Goal: Find specific page/section: Find specific page/section

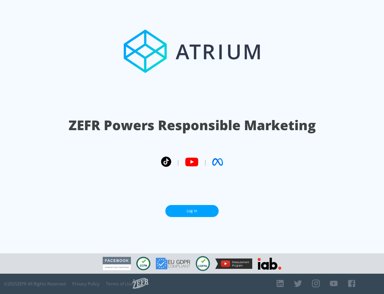
click at [192, 211] on link "Log In" at bounding box center [191, 211] width 53 height 12
